Goal: Information Seeking & Learning: Compare options

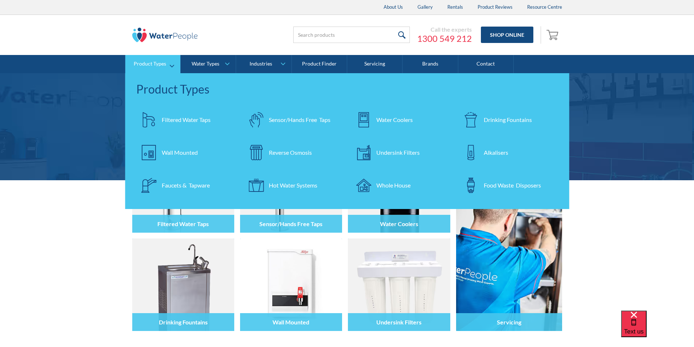
click at [485, 118] on div "Drinking Fountains" at bounding box center [508, 119] width 48 height 9
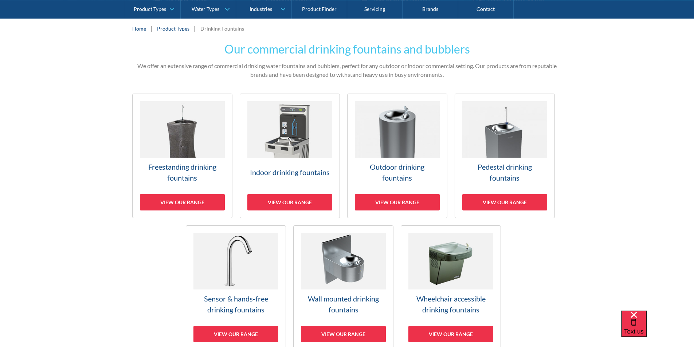
scroll to position [146, 0]
click at [186, 154] on img at bounding box center [182, 129] width 85 height 56
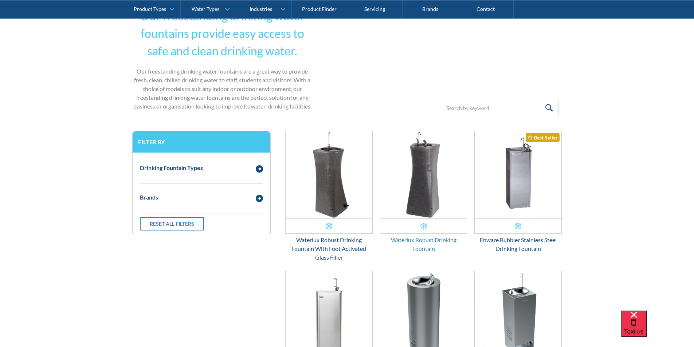
click at [424, 239] on div "Waterlux Robust Drinking Fountain" at bounding box center [423, 244] width 87 height 17
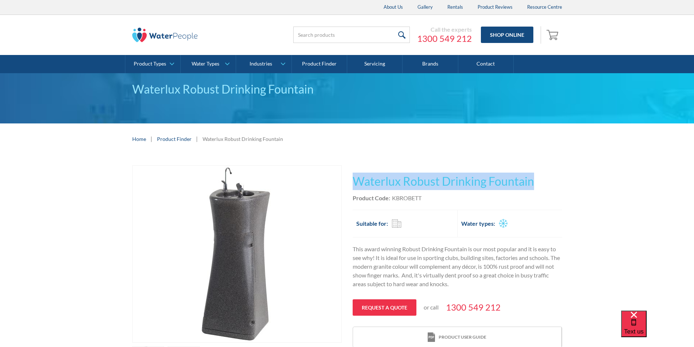
drag, startPoint x: 539, startPoint y: 181, endPoint x: 355, endPoint y: 180, distance: 183.5
click at [355, 180] on h1 "Waterlux Robust Drinking Fountain" at bounding box center [456, 181] width 209 height 17
copy h1 "Waterlux Robust Drinking Fountain"
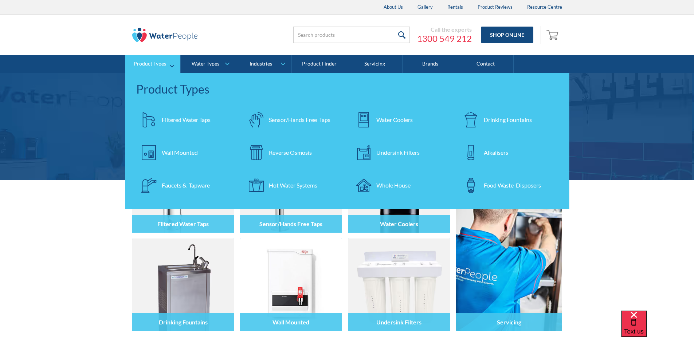
click at [177, 118] on div "Filtered Water Taps" at bounding box center [186, 119] width 49 height 9
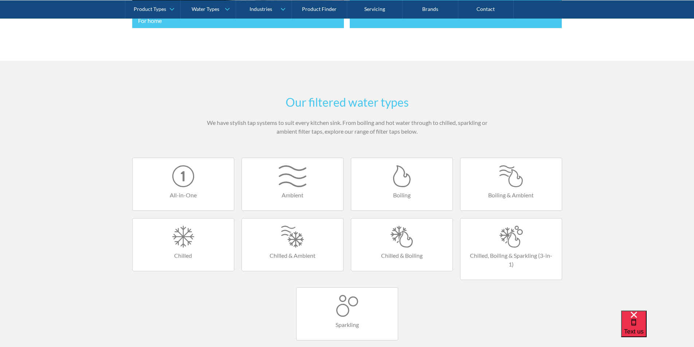
scroll to position [437, 0]
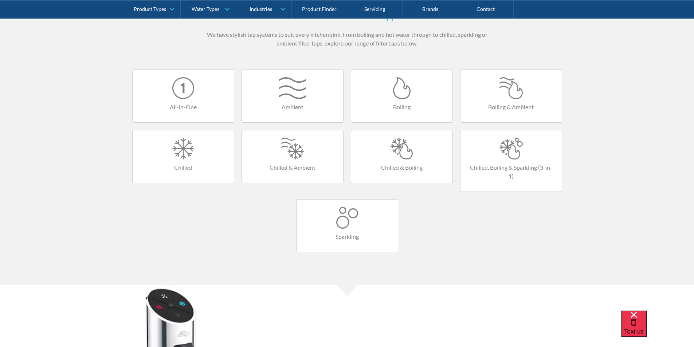
click at [510, 148] on div at bounding box center [511, 149] width 87 height 22
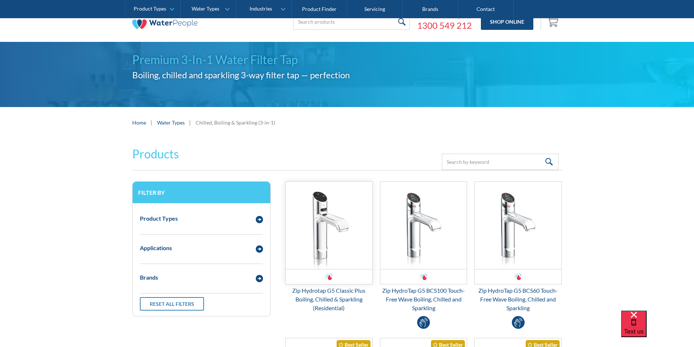
scroll to position [182, 0]
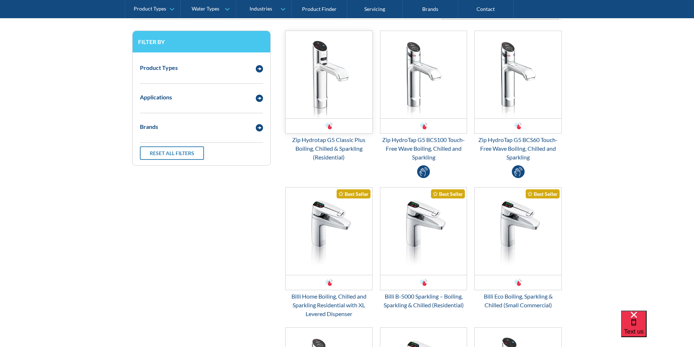
click at [324, 98] on img "Email Form 3" at bounding box center [328, 74] width 87 height 87
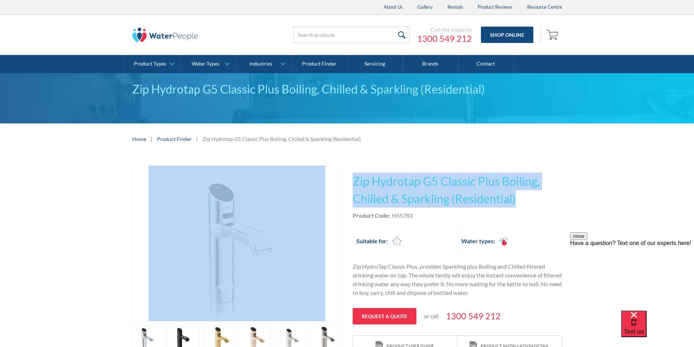
drag, startPoint x: 520, startPoint y: 197, endPoint x: 349, endPoint y: 173, distance: 172.1
click at [344, 176] on div "Play video Fits Most Brands Best Seller No items found. This tap design is incl…" at bounding box center [347, 276] width 430 height 222
copy div "Fits Most Brands Best Seller No items found. This tap design is included in our…"
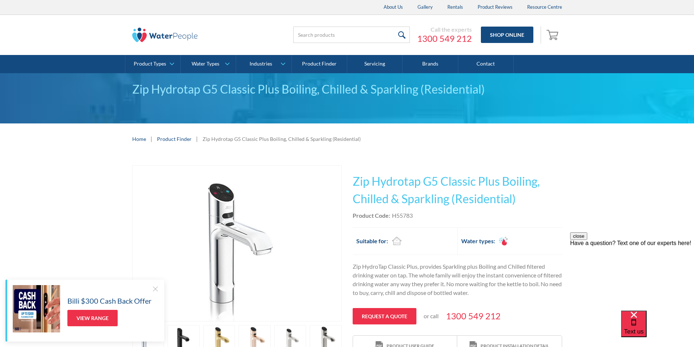
click at [419, 217] on div "Product Code: H55783" at bounding box center [456, 215] width 209 height 9
drag, startPoint x: 415, startPoint y: 214, endPoint x: 391, endPoint y: 217, distance: 24.2
click at [391, 217] on div "Product Code: H55783" at bounding box center [456, 215] width 209 height 9
copy div "H55783"
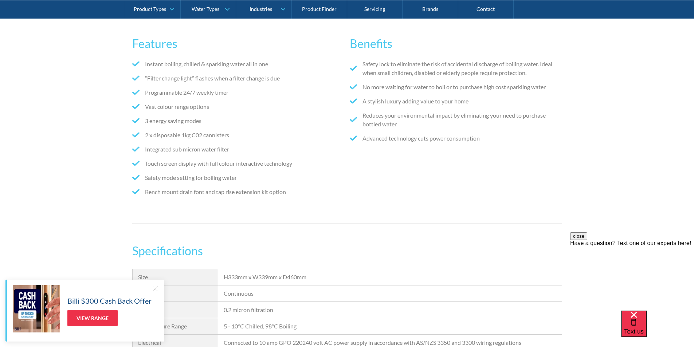
scroll to position [510, 0]
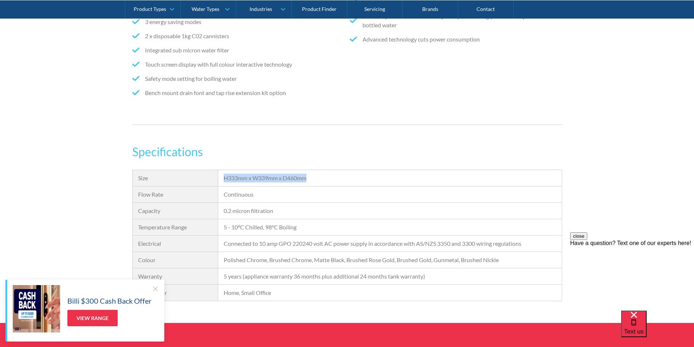
drag, startPoint x: 311, startPoint y: 179, endPoint x: 222, endPoint y: 182, distance: 89.6
click at [222, 182] on div "H333mm x W339mm x D460mm" at bounding box center [389, 178] width 343 height 16
copy div "H333mm x W339mm x D460mm"
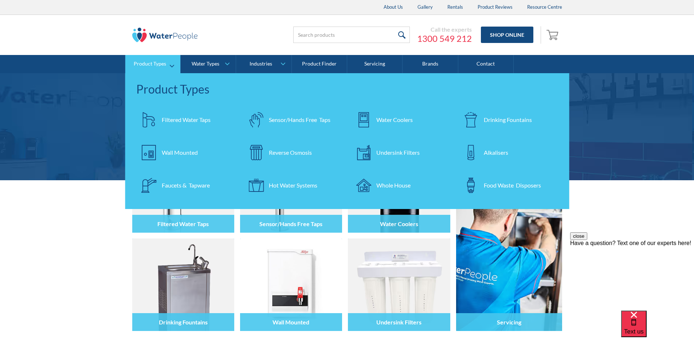
click at [177, 119] on div "Filtered Water Taps" at bounding box center [186, 119] width 49 height 9
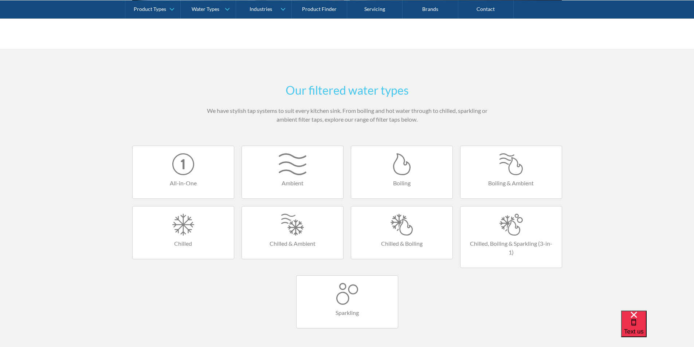
scroll to position [364, 0]
click at [495, 218] on div at bounding box center [511, 221] width 87 height 22
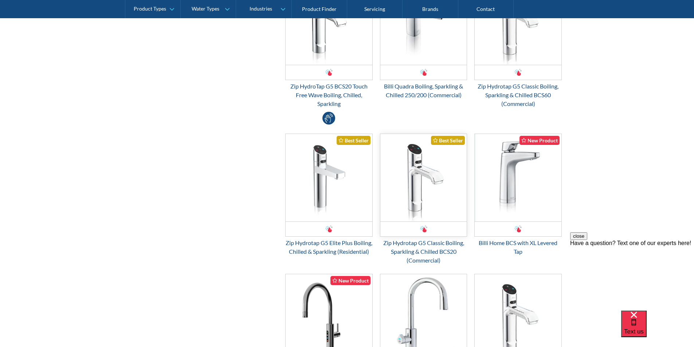
scroll to position [583, 0]
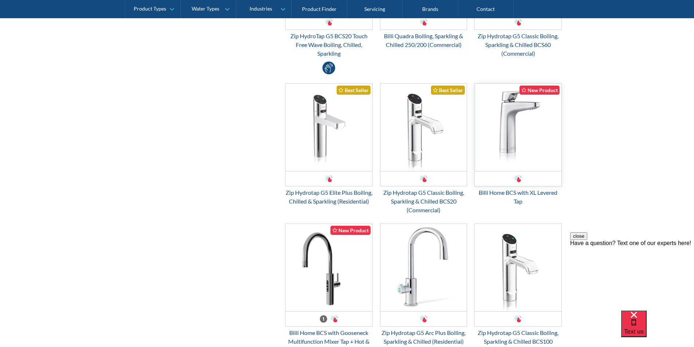
click at [508, 143] on img "Email Form 3" at bounding box center [517, 127] width 87 height 87
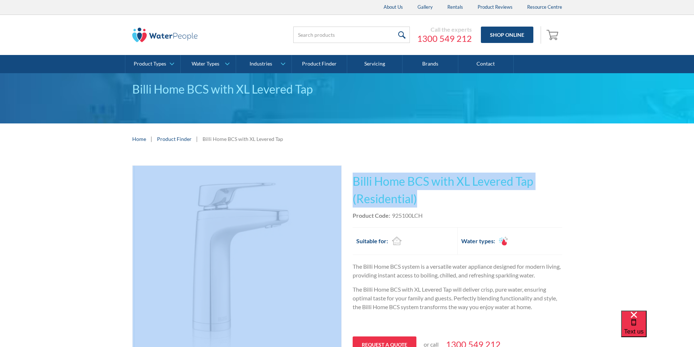
drag, startPoint x: 427, startPoint y: 198, endPoint x: 346, endPoint y: 180, distance: 83.2
click at [346, 180] on div "Play video Fits Most Brands Best Seller No items found. This tap design is incl…" at bounding box center [347, 286] width 430 height 243
copy div "Fits Most Brands Best Seller No items found. This tap design is included in our…"
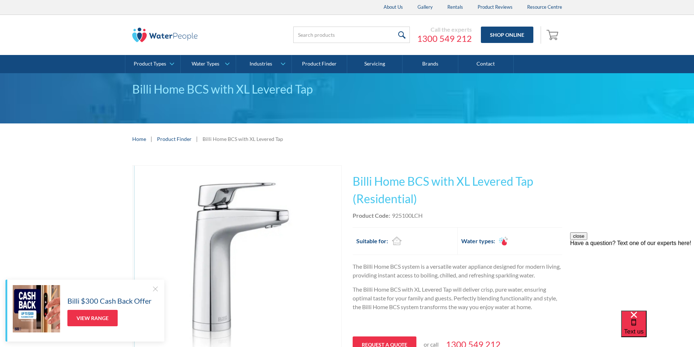
click at [428, 215] on div "Product Code: 925100LCH" at bounding box center [456, 215] width 209 height 9
drag, startPoint x: 428, startPoint y: 215, endPoint x: 403, endPoint y: 217, distance: 25.2
click at [403, 216] on div "Product Code: 925100LCH" at bounding box center [456, 215] width 209 height 9
copy div "925100LCH"
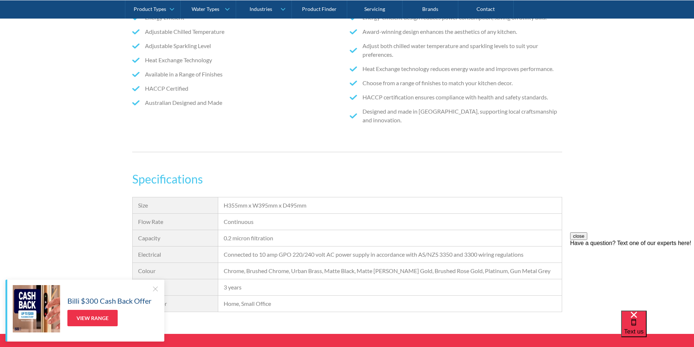
scroll to position [619, 0]
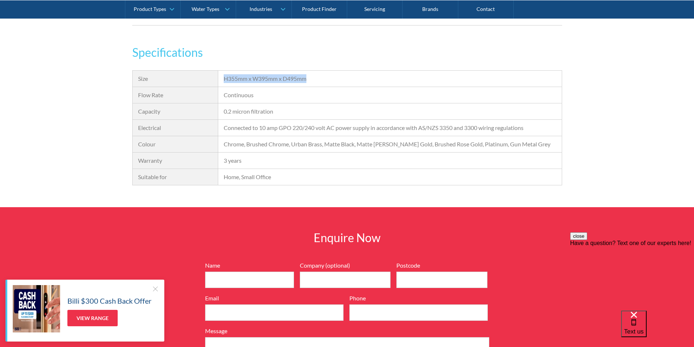
drag, startPoint x: 310, startPoint y: 79, endPoint x: 228, endPoint y: 76, distance: 82.3
click at [223, 78] on div "H355mm x W395mm x D495mm" at bounding box center [389, 79] width 343 height 16
copy div "H355mm x W395mm x D495mm"
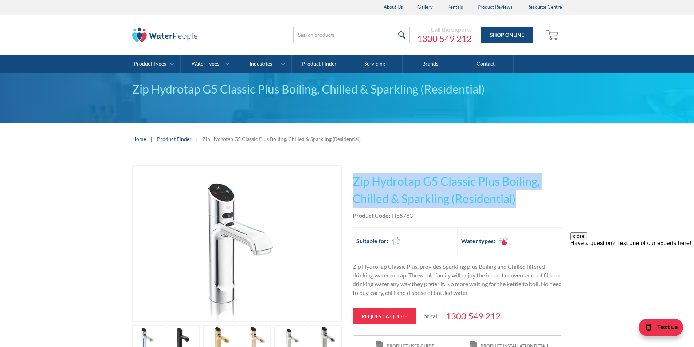
drag, startPoint x: 518, startPoint y: 197, endPoint x: 371, endPoint y: 176, distance: 148.2
click at [354, 174] on h1 "Zip Hydrotap G5 Classic Plus Boiling, Chilled & Sparkling (Residential)" at bounding box center [456, 190] width 209 height 35
copy h1 "Zip Hydrotap G5 Classic Plus Boiling, Chilled & Sparkling (Residential)"
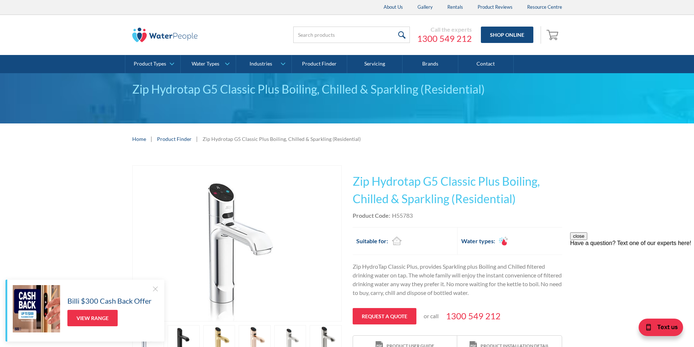
click at [421, 217] on div "Product Code: H55783" at bounding box center [456, 215] width 209 height 9
drag, startPoint x: 419, startPoint y: 217, endPoint x: 391, endPoint y: 216, distance: 27.3
click at [391, 216] on div "Product Code: H55783" at bounding box center [456, 215] width 209 height 9
copy div "H55783"
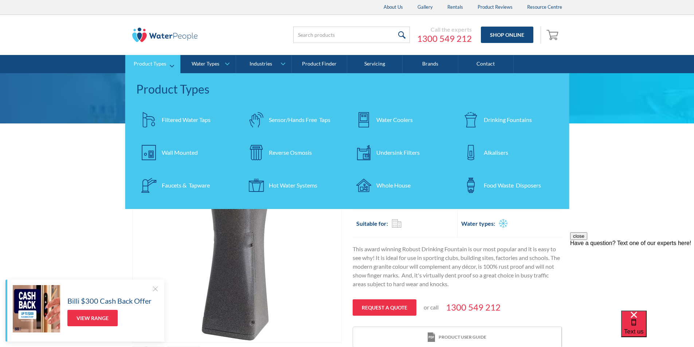
click at [170, 117] on div "Filtered Water Taps" at bounding box center [186, 119] width 49 height 9
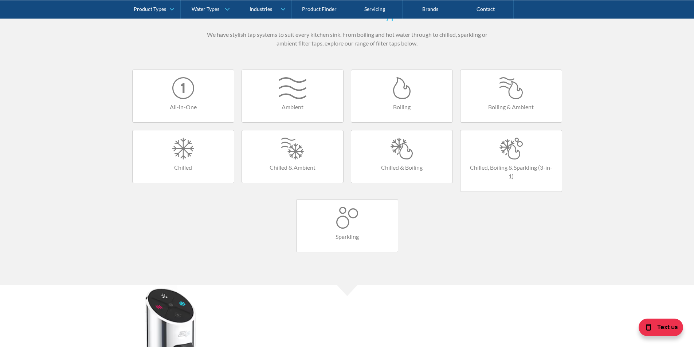
click at [402, 157] on div at bounding box center [401, 149] width 87 height 22
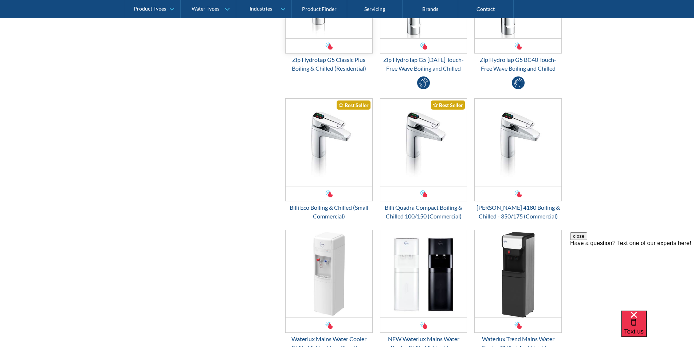
scroll to position [473, 0]
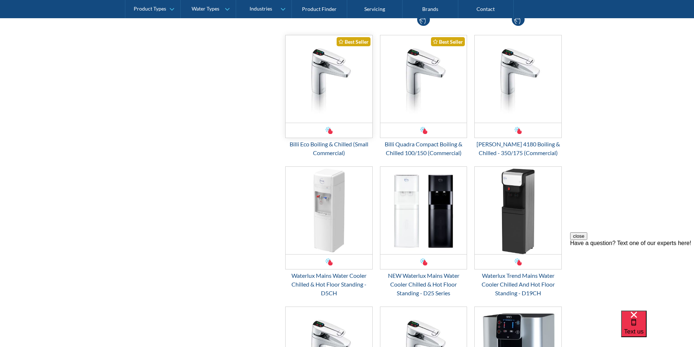
click at [323, 92] on img "Email Form 3" at bounding box center [328, 78] width 87 height 87
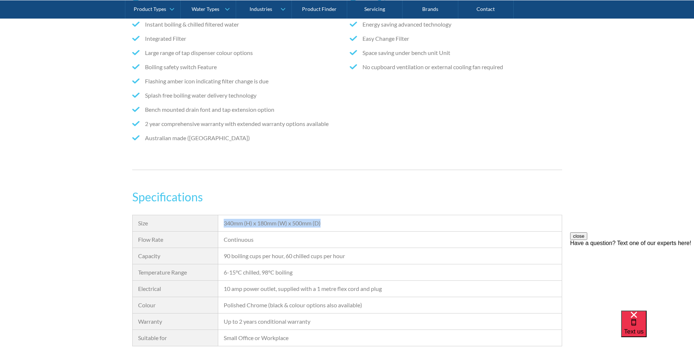
drag, startPoint x: 324, startPoint y: 223, endPoint x: 222, endPoint y: 222, distance: 101.6
click at [222, 222] on div "340mm (H) x 180mm (W) x 500mm (D)" at bounding box center [389, 223] width 343 height 16
copy div "340mm (H) x 180mm (W) x 500mm (D)"
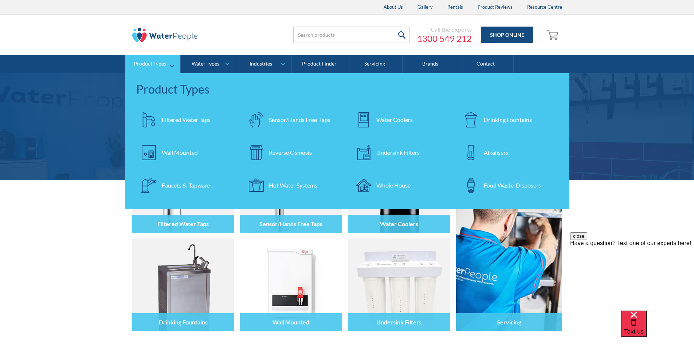
click at [185, 120] on div "Filtered Water Taps" at bounding box center [186, 119] width 49 height 9
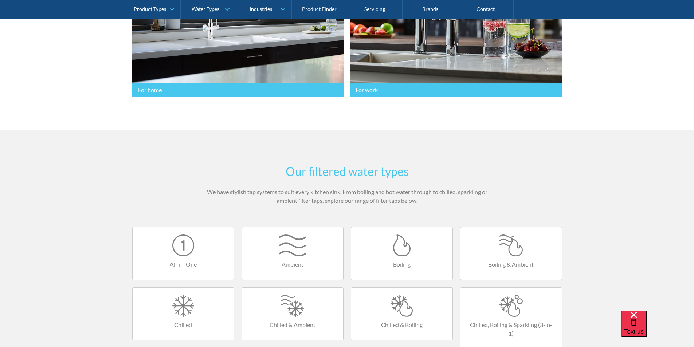
scroll to position [401, 0]
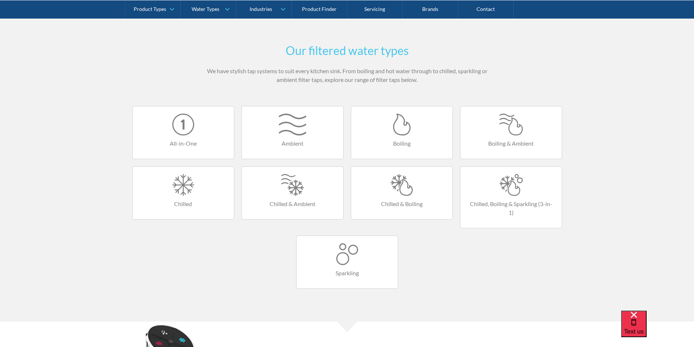
click at [404, 194] on div at bounding box center [401, 185] width 87 height 22
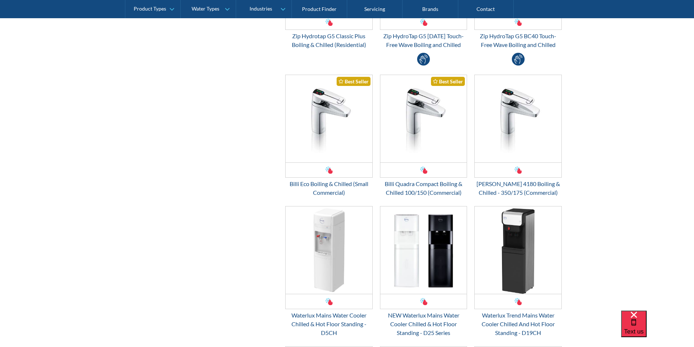
scroll to position [437, 0]
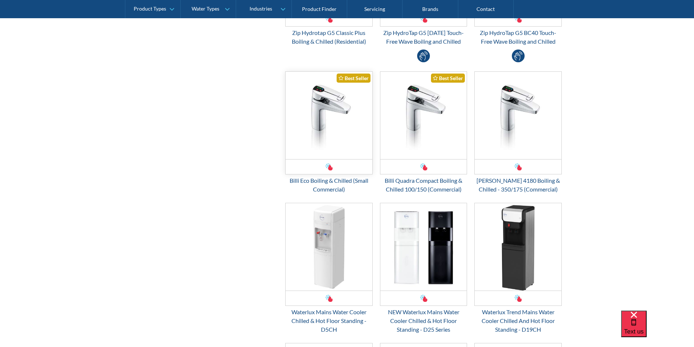
click at [326, 124] on img "Email Form 3" at bounding box center [328, 115] width 87 height 87
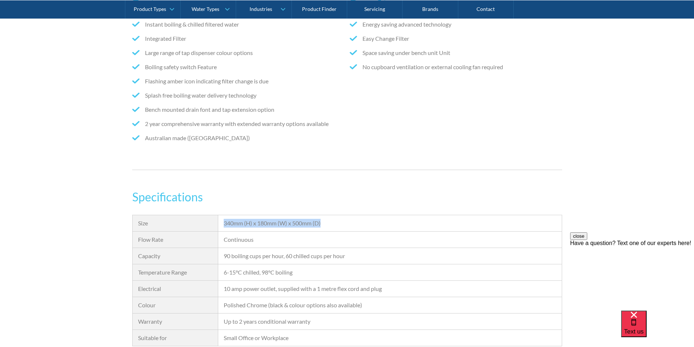
drag, startPoint x: 330, startPoint y: 224, endPoint x: 226, endPoint y: 224, distance: 104.1
click at [222, 226] on div "340mm (H) x 180mm (W) x 500mm (D)" at bounding box center [389, 223] width 343 height 16
copy div "340mm (H) x 180mm (W) x 500mm (D)"
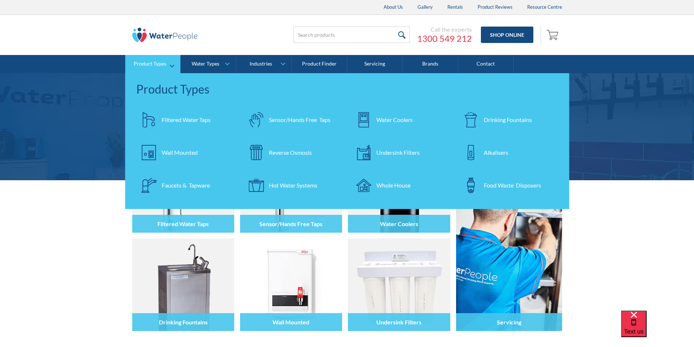
click at [184, 120] on div "Filtered Water Taps" at bounding box center [186, 119] width 49 height 9
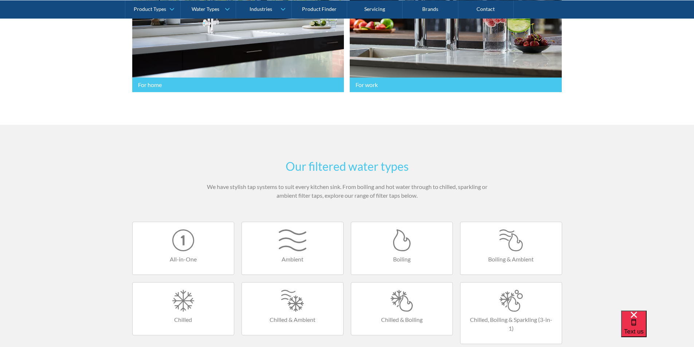
scroll to position [401, 0]
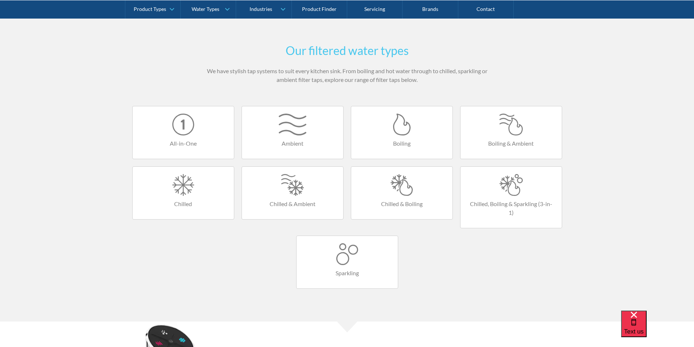
click at [407, 185] on div at bounding box center [401, 185] width 87 height 22
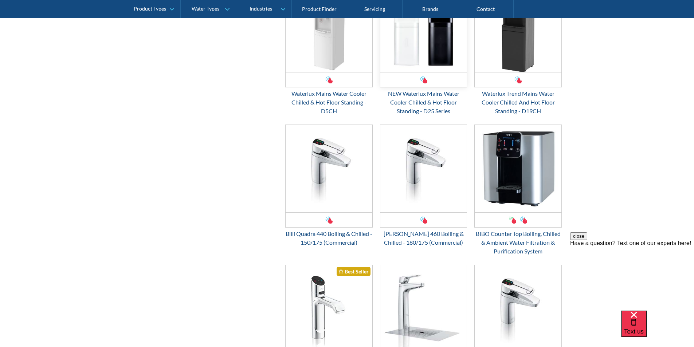
scroll to position [801, 0]
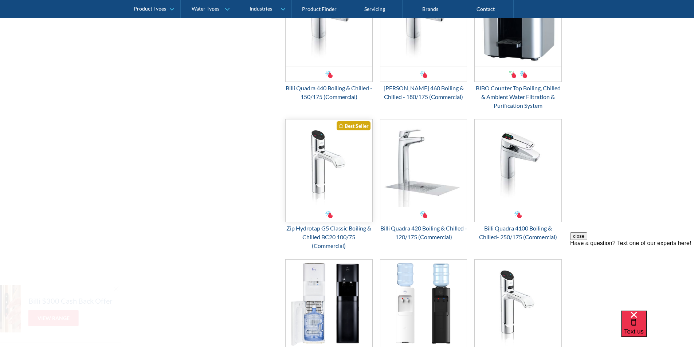
click at [330, 184] on img "Email Form 3" at bounding box center [328, 162] width 87 height 87
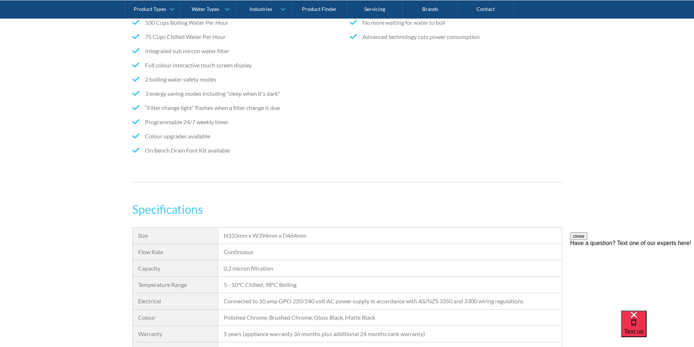
scroll to position [510, 0]
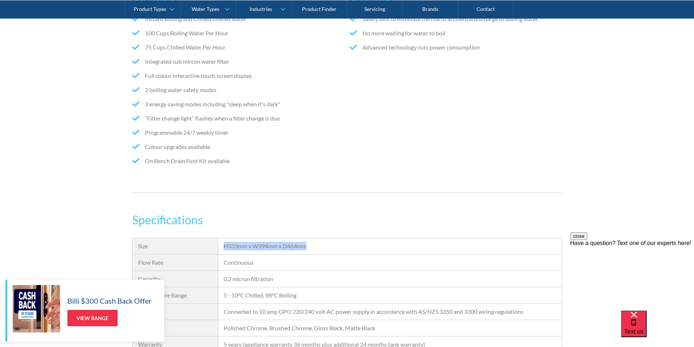
drag, startPoint x: 312, startPoint y: 246, endPoint x: 222, endPoint y: 250, distance: 89.6
click at [222, 250] on div "H333mm x W394mm x D464mm" at bounding box center [389, 246] width 343 height 16
copy div "H333mm x W394mm x D464mm"
